Goal: Browse casually: Explore the website without a specific task or goal

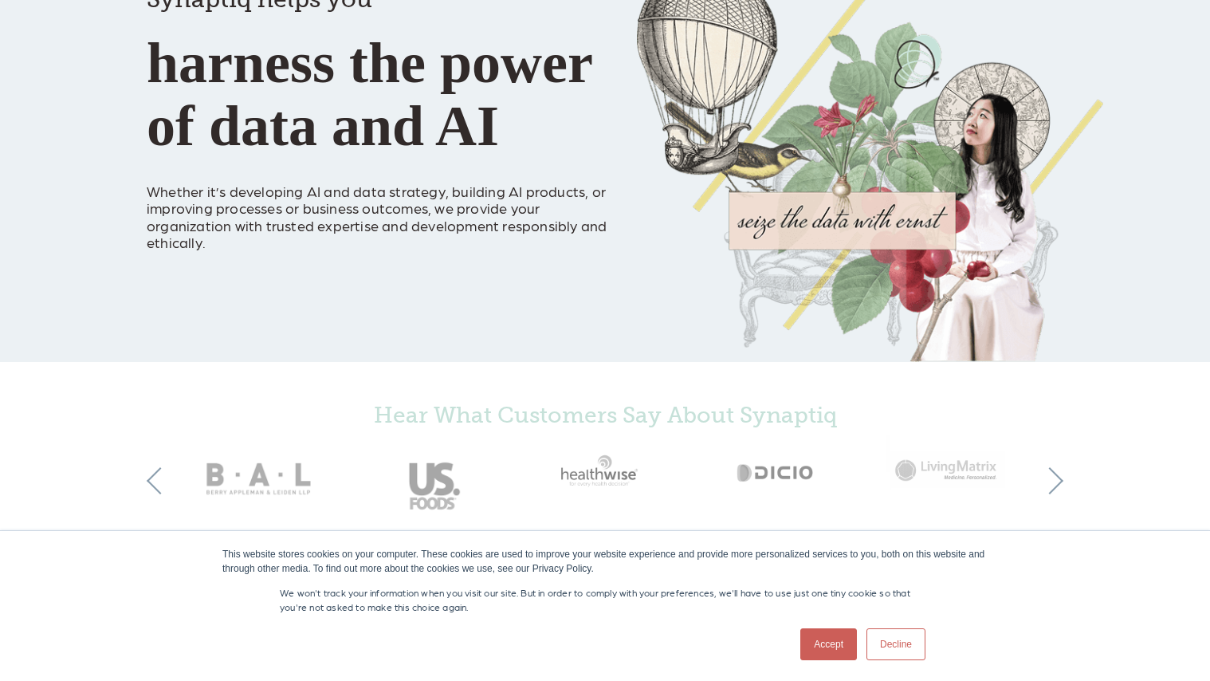
scroll to position [239, 0]
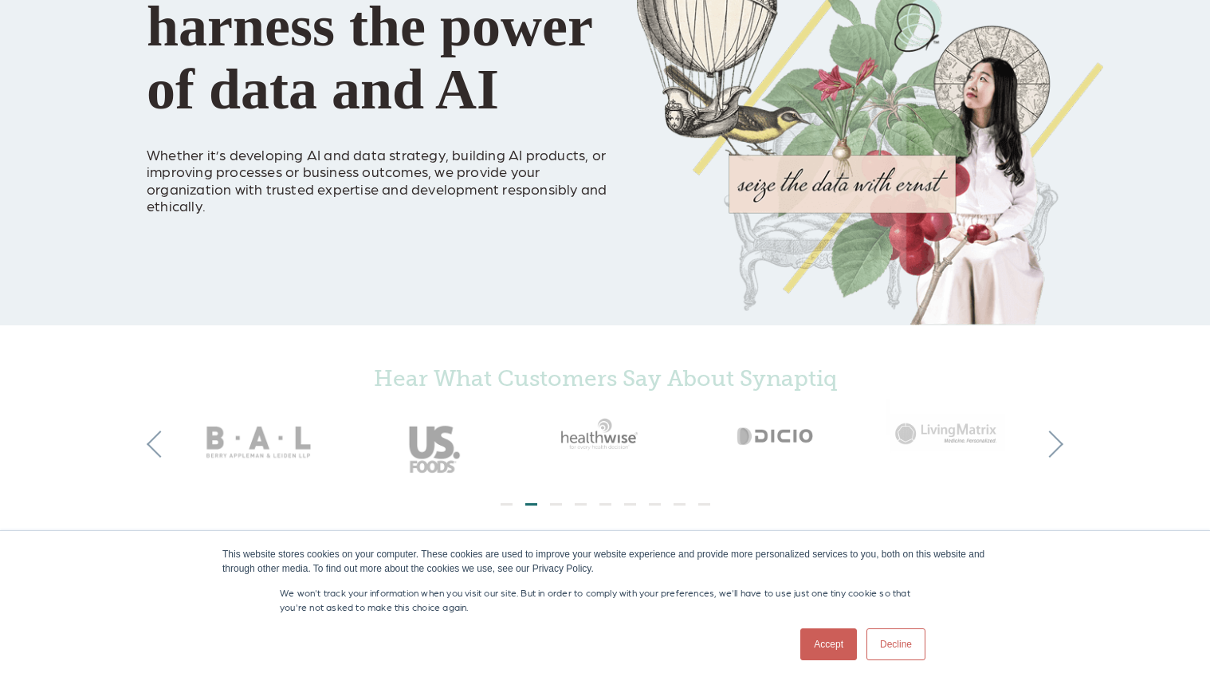
click at [836, 643] on link "Accept" at bounding box center [828, 644] width 57 height 32
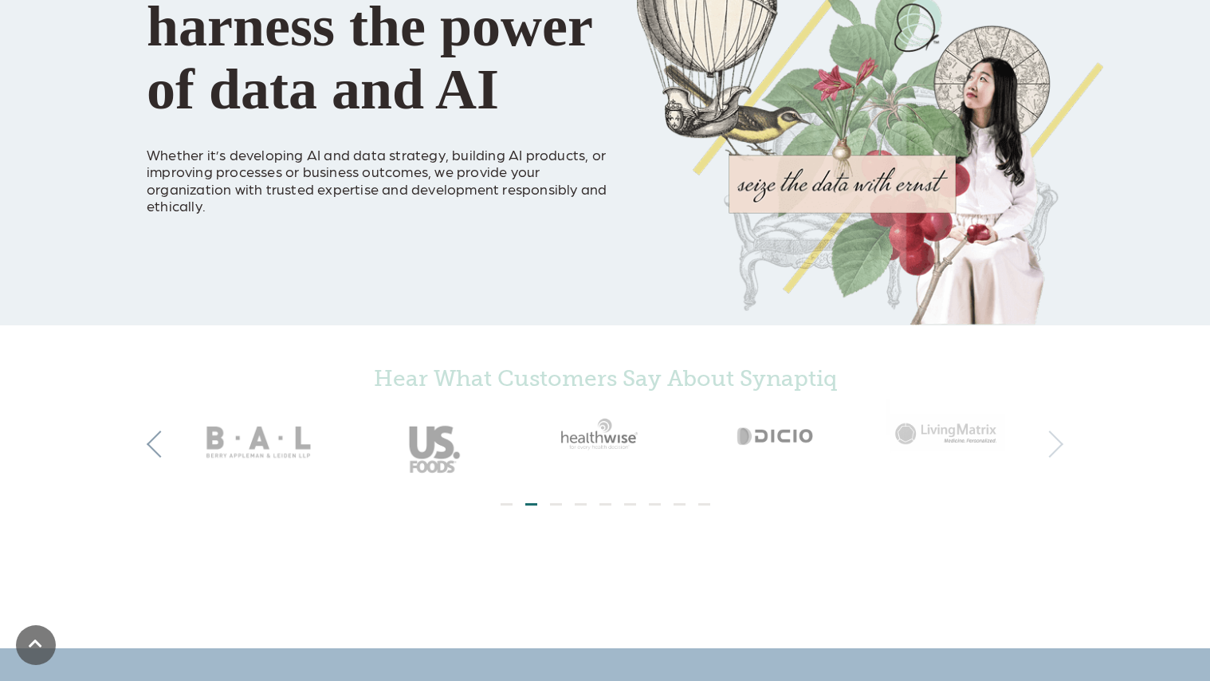
click at [1057, 446] on button "Next" at bounding box center [1049, 444] width 27 height 27
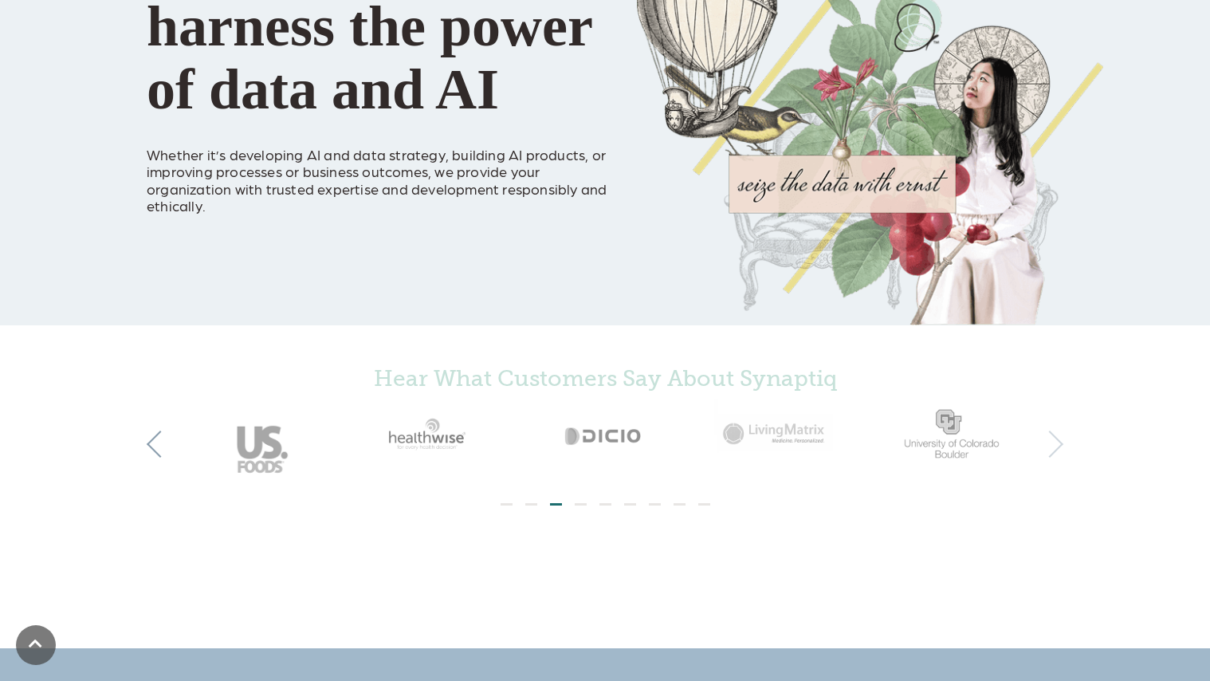
click at [1053, 446] on button "Next" at bounding box center [1049, 444] width 27 height 27
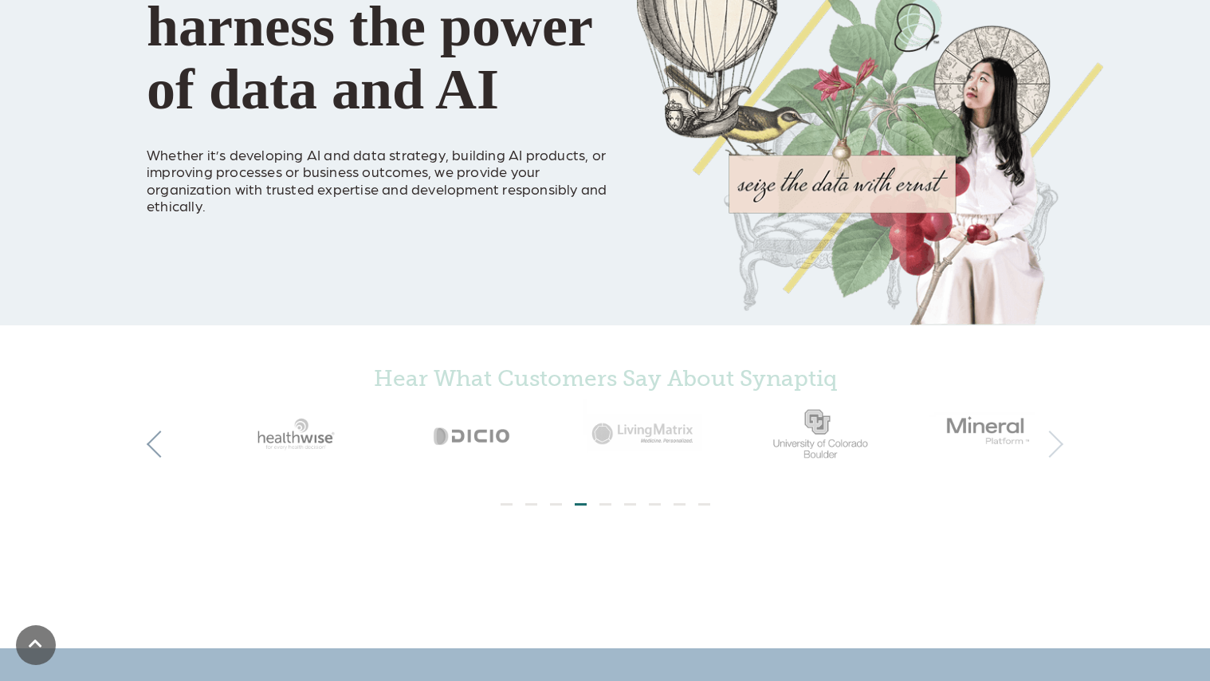
click at [1053, 446] on button "Next" at bounding box center [1049, 444] width 27 height 27
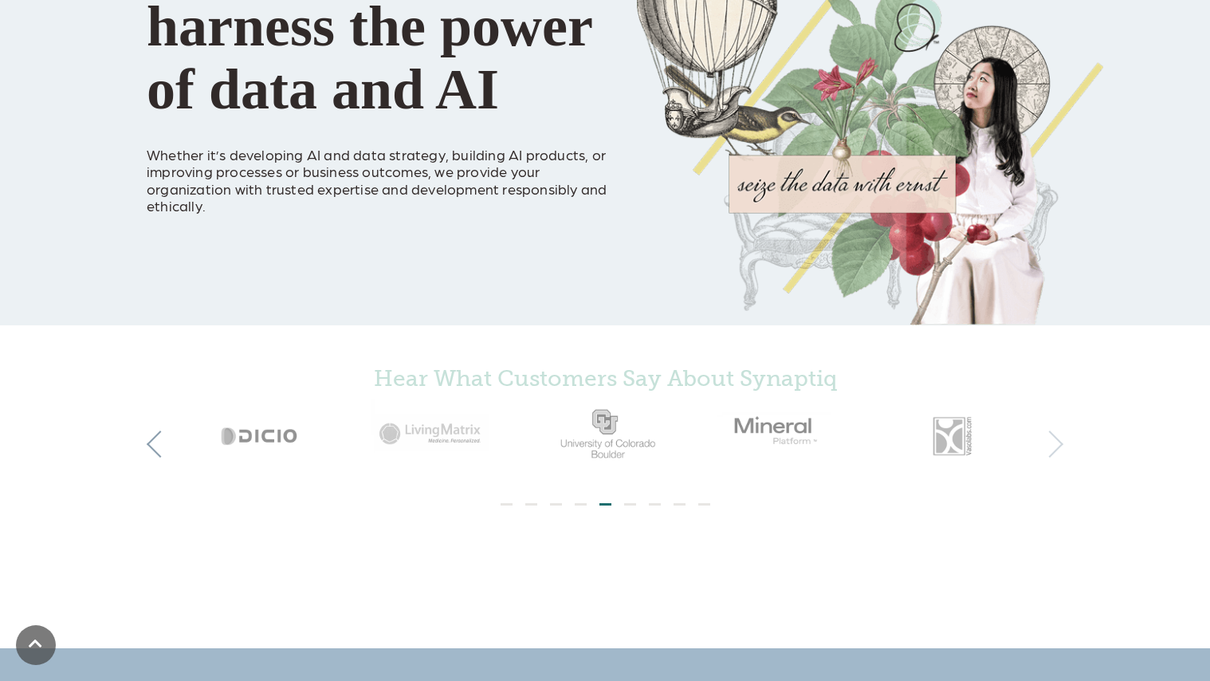
click at [1053, 447] on button "Next" at bounding box center [1049, 444] width 27 height 27
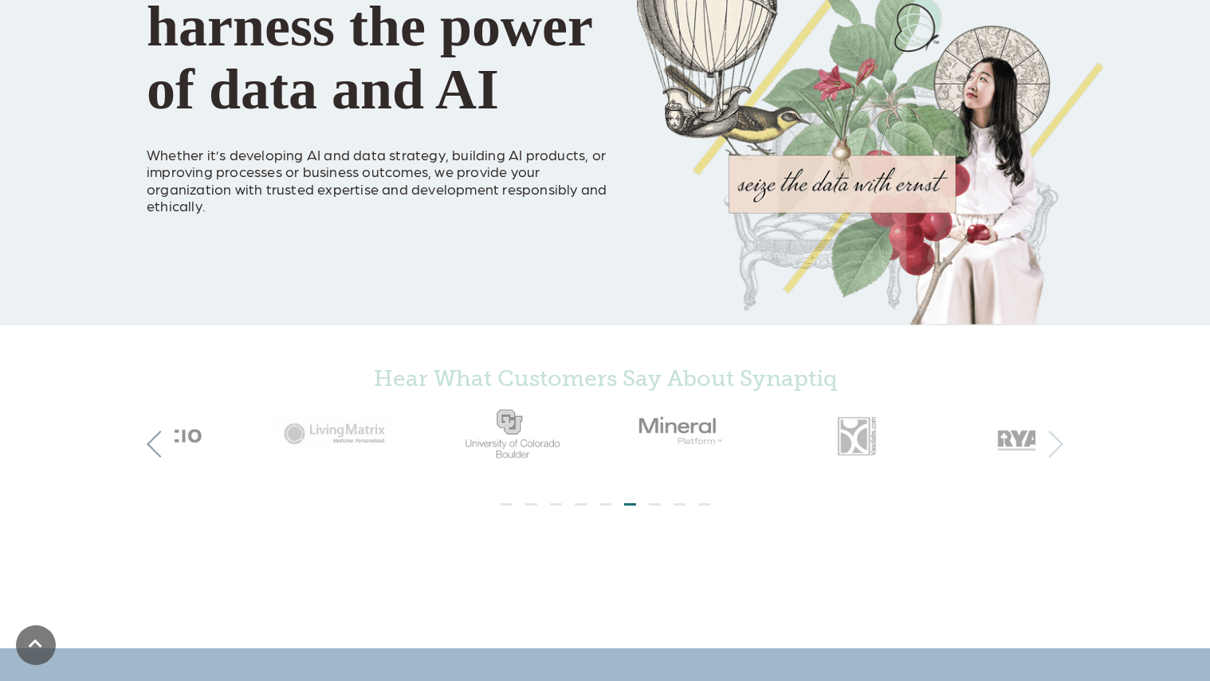
click at [1053, 447] on button "Next" at bounding box center [1049, 444] width 27 height 27
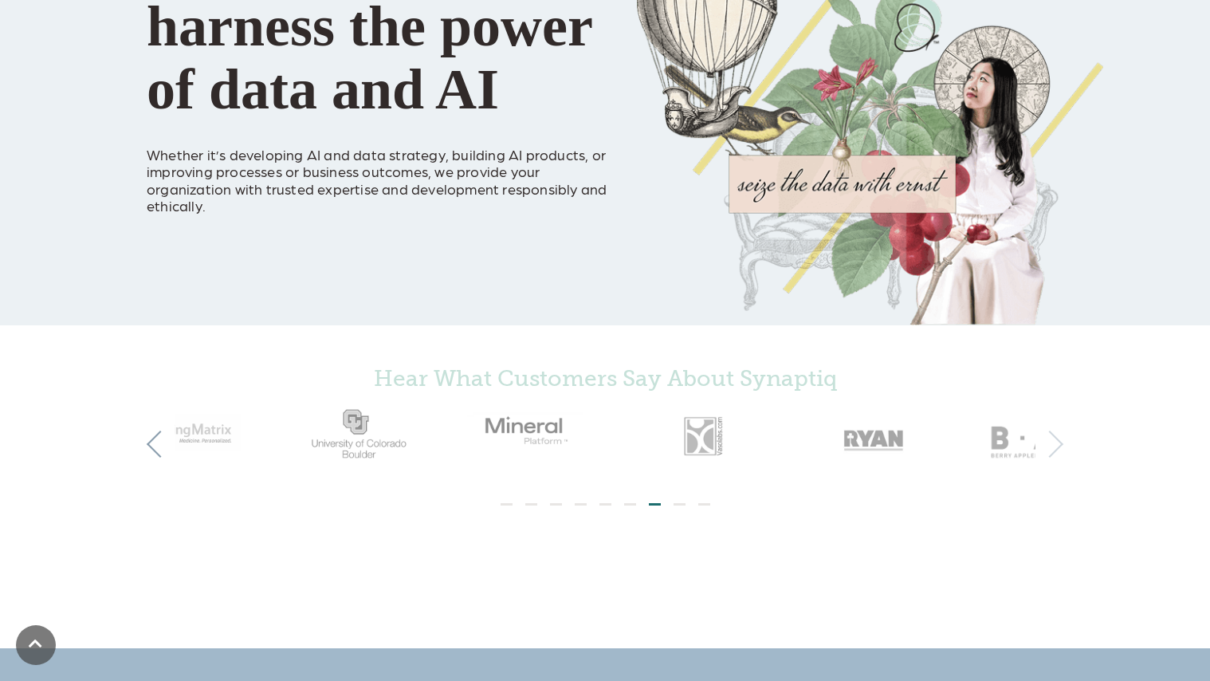
click at [1053, 447] on button "Next" at bounding box center [1049, 444] width 27 height 27
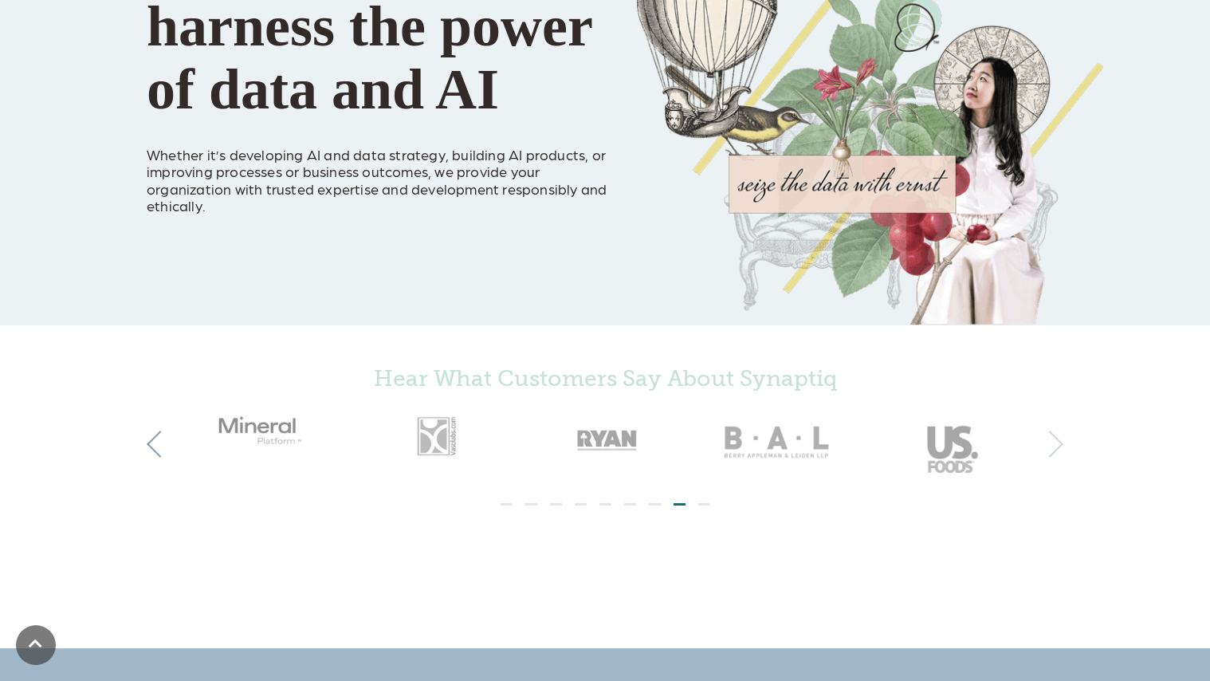
click at [1053, 447] on button "Next" at bounding box center [1049, 444] width 27 height 27
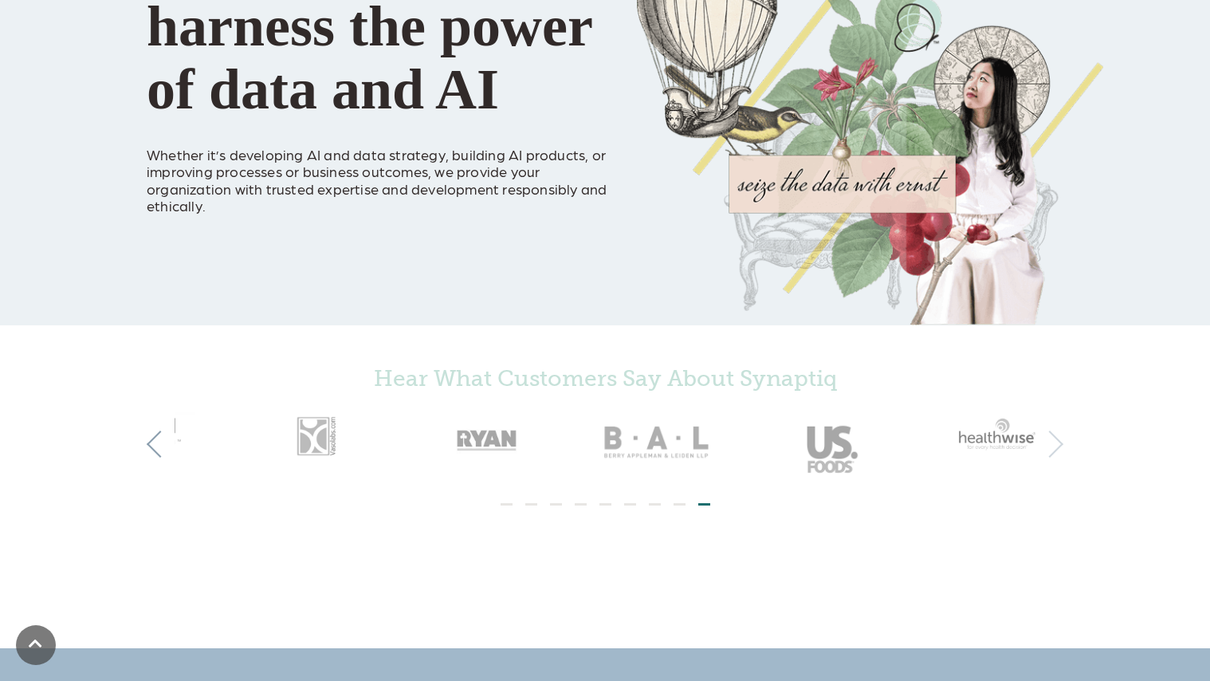
click at [1053, 447] on button "Next" at bounding box center [1049, 444] width 27 height 27
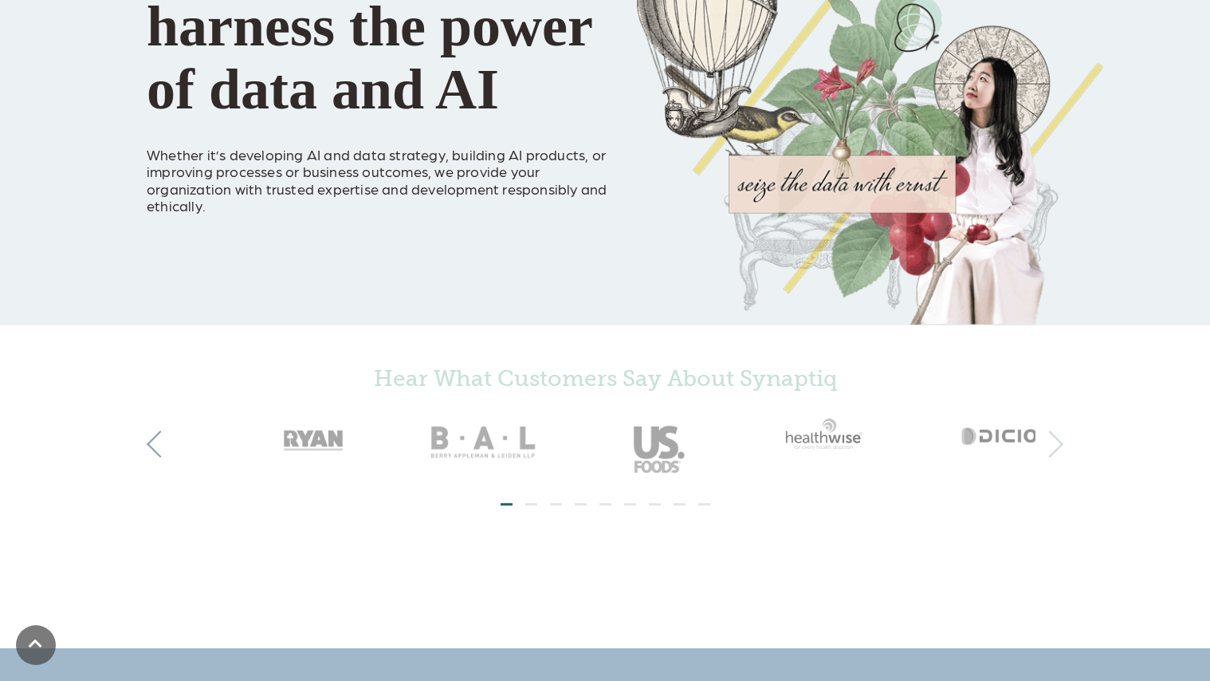
click at [1053, 447] on button "Next" at bounding box center [1049, 444] width 27 height 27
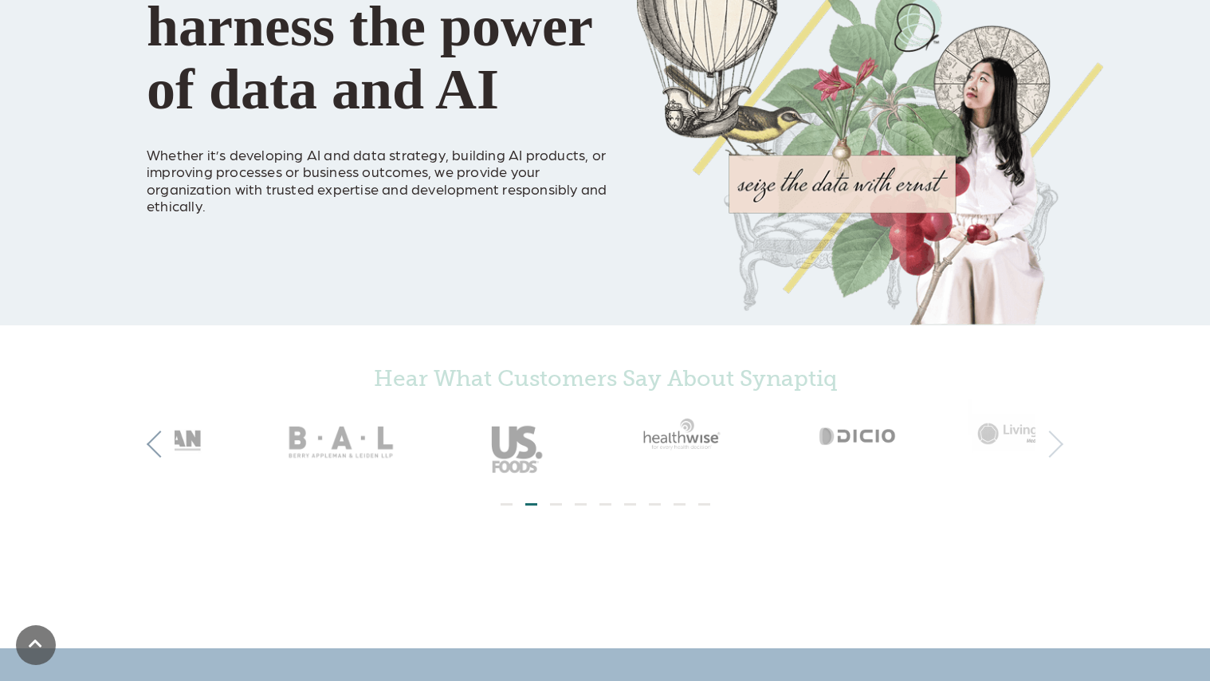
click at [1053, 447] on button "Next" at bounding box center [1049, 444] width 27 height 27
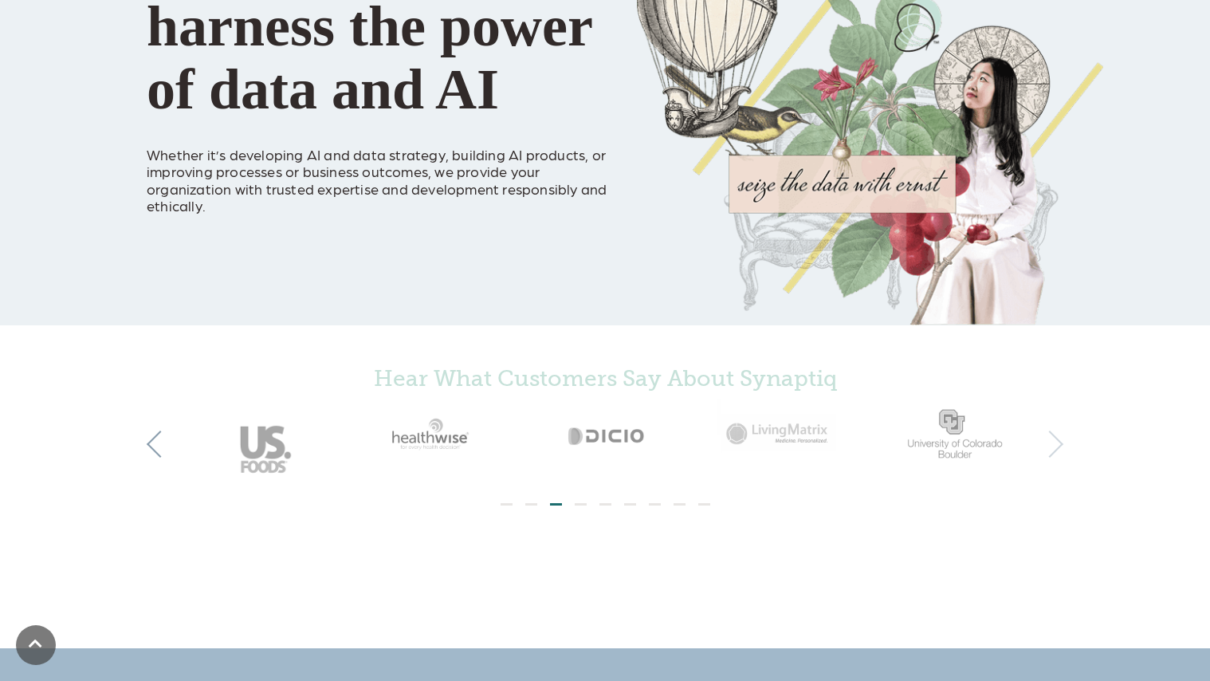
click at [1053, 447] on button "Next" at bounding box center [1049, 444] width 27 height 27
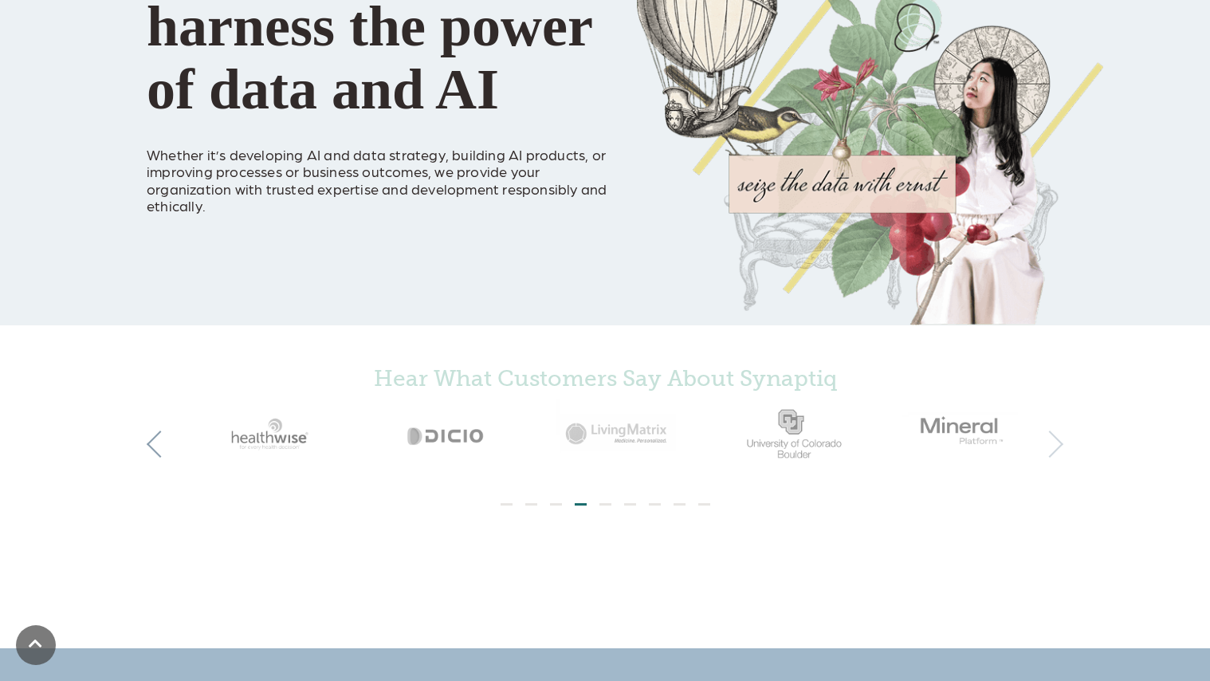
click at [1053, 447] on button "Next" at bounding box center [1049, 444] width 27 height 27
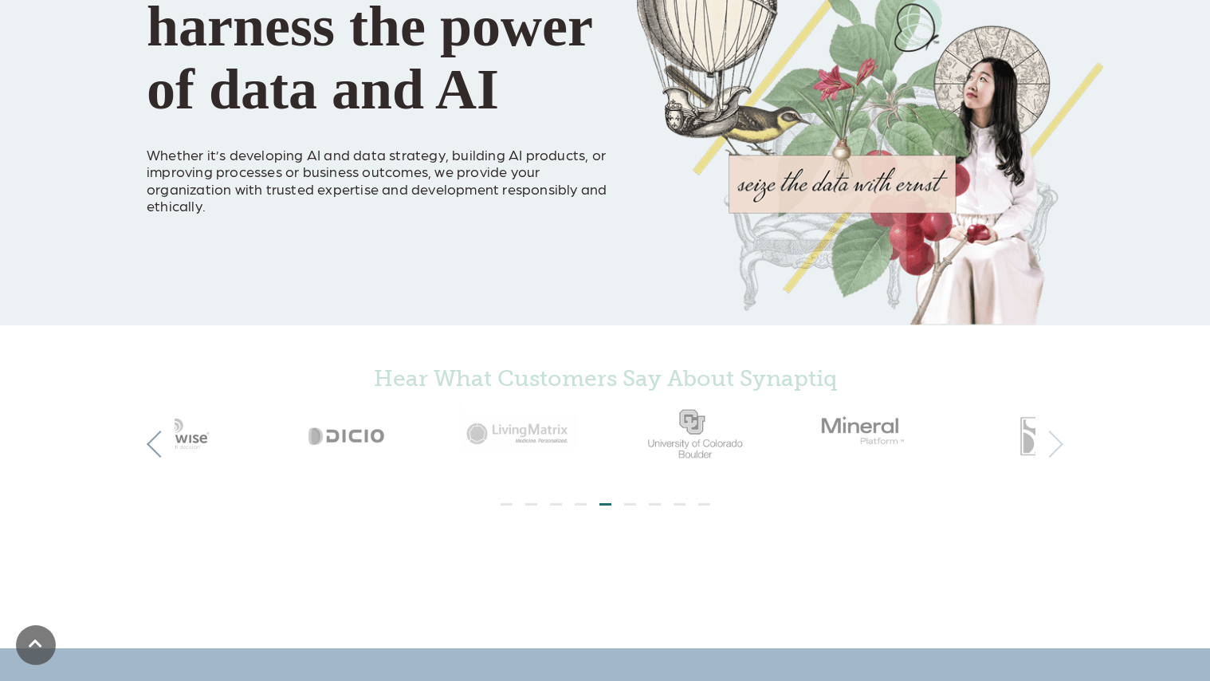
click at [1053, 447] on button "Next" at bounding box center [1049, 444] width 27 height 27
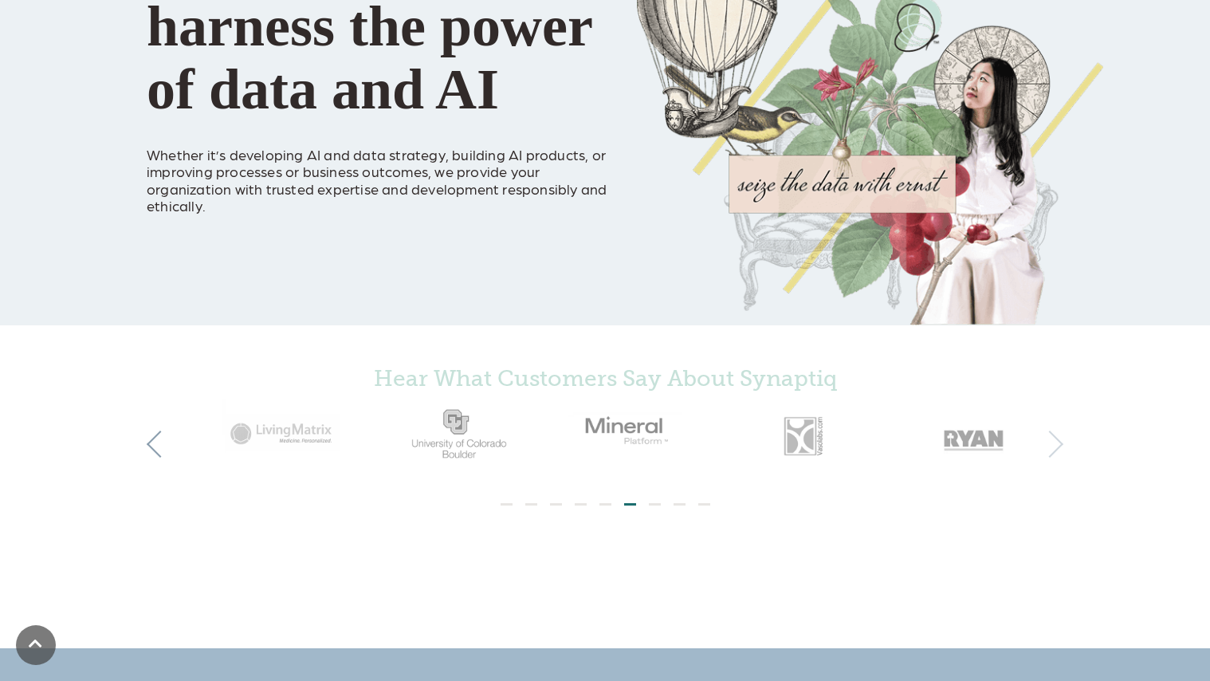
click at [1053, 447] on button "Next" at bounding box center [1049, 444] width 27 height 27
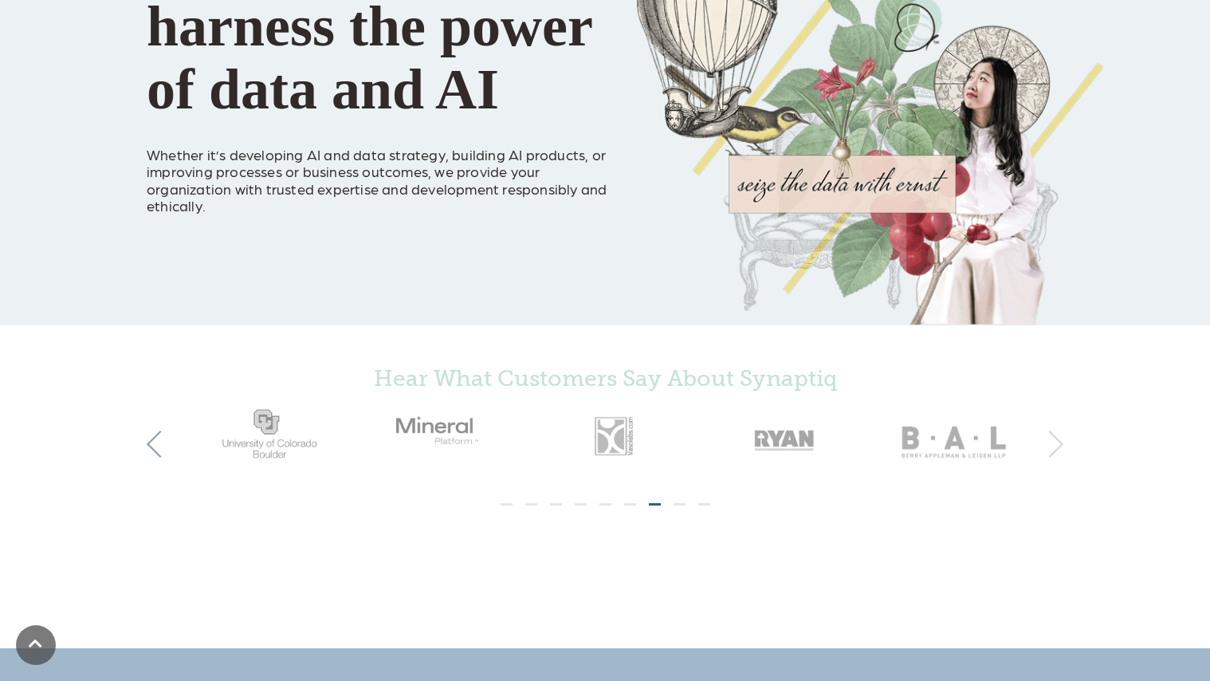
click at [1053, 447] on button "Next" at bounding box center [1049, 444] width 27 height 27
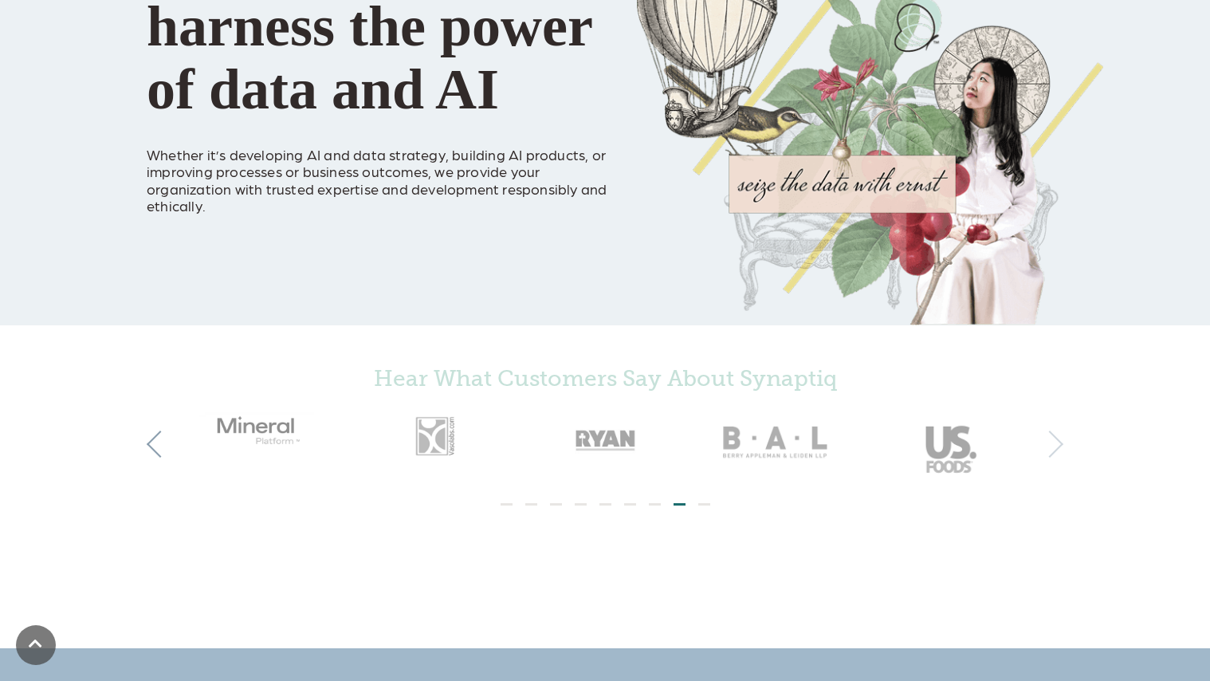
click at [1052, 447] on button "Next" at bounding box center [1049, 444] width 27 height 27
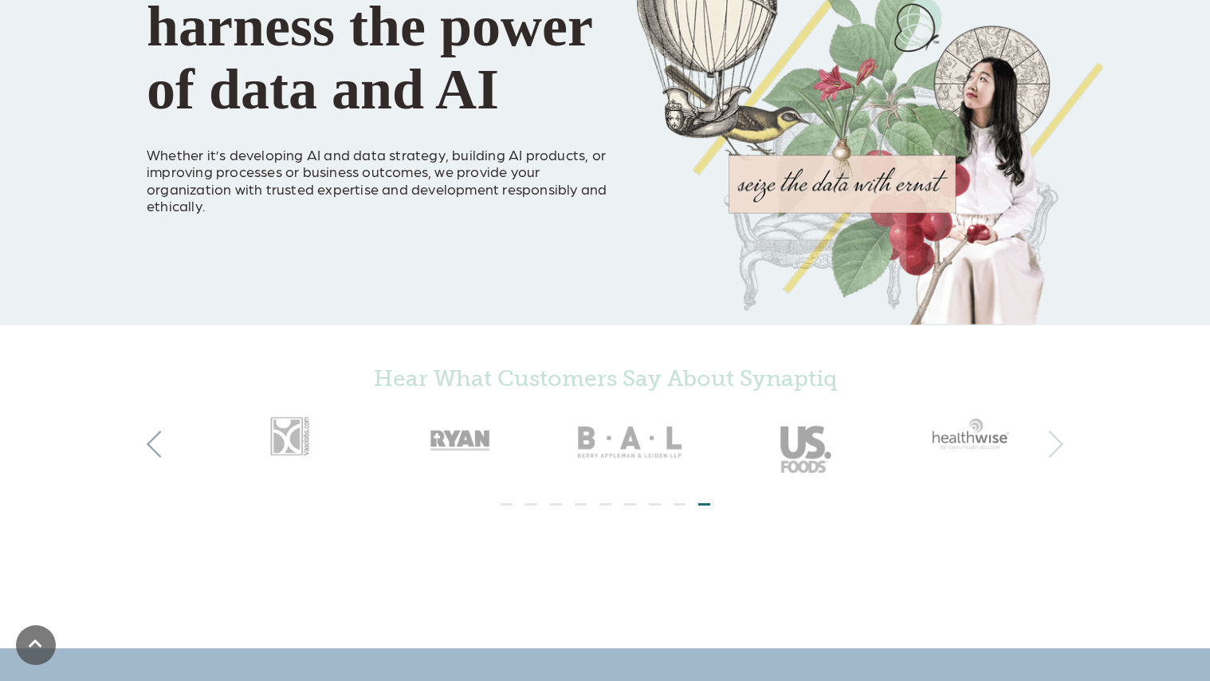
click at [1052, 447] on button "Next" at bounding box center [1049, 444] width 27 height 27
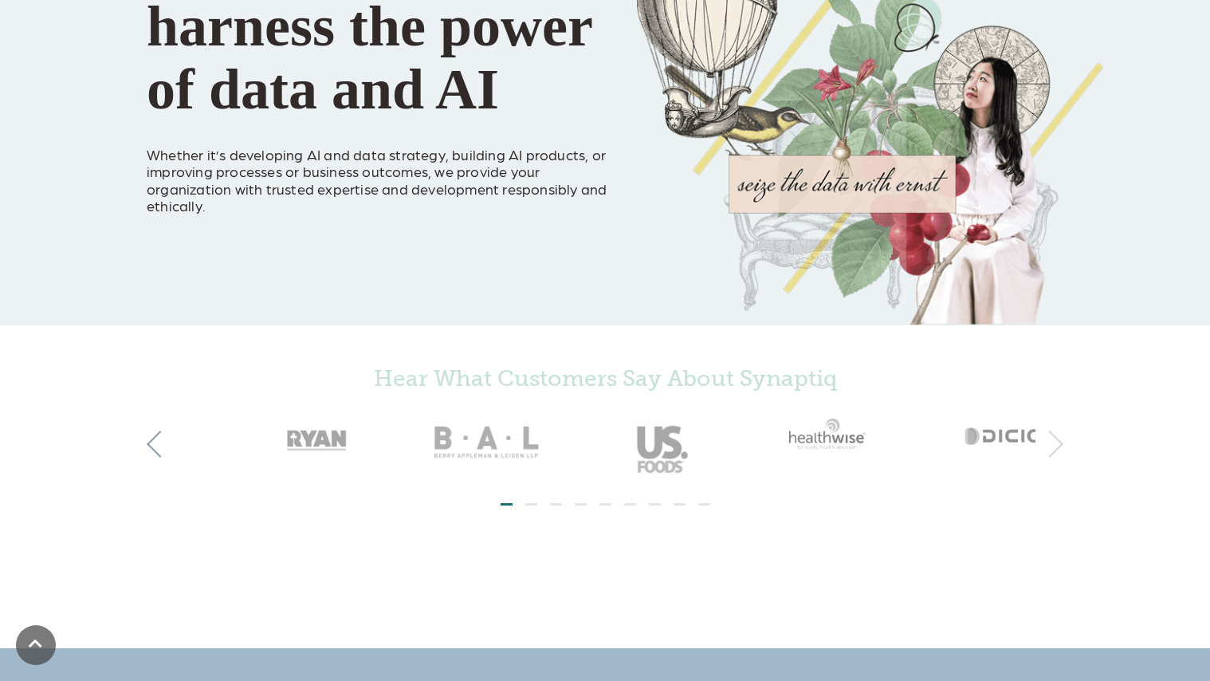
click at [1052, 447] on button "Next" at bounding box center [1049, 444] width 27 height 27
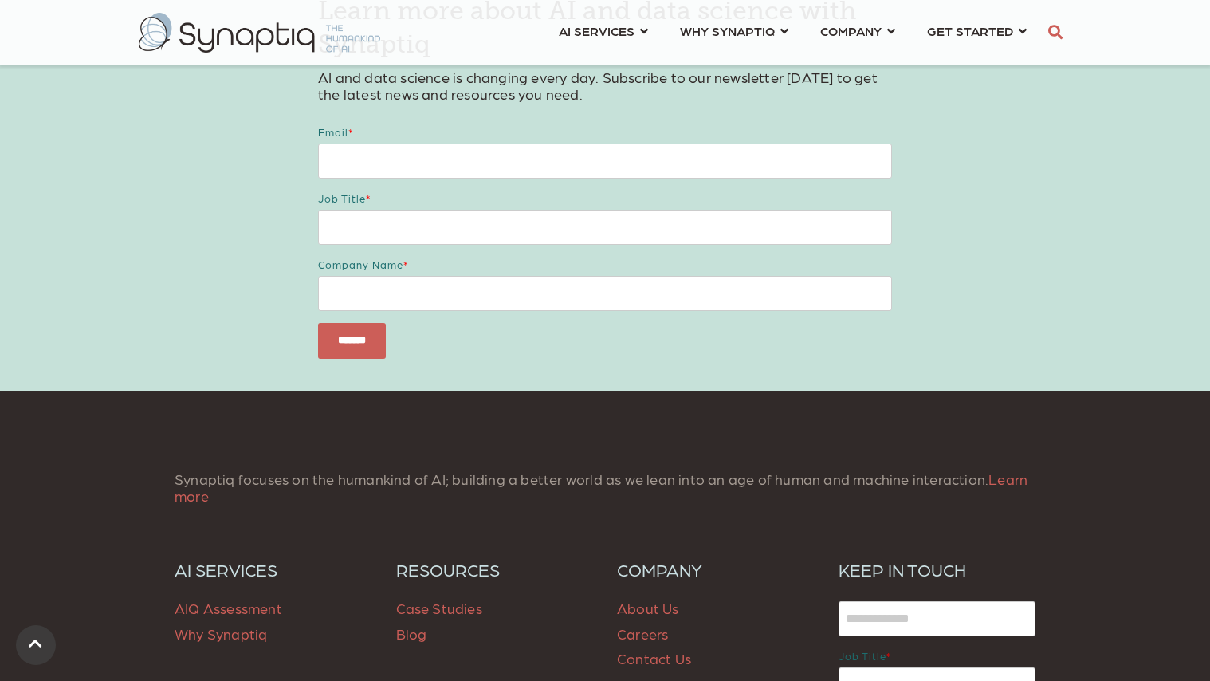
scroll to position [1993, 0]
